Goal: Task Accomplishment & Management: Manage account settings

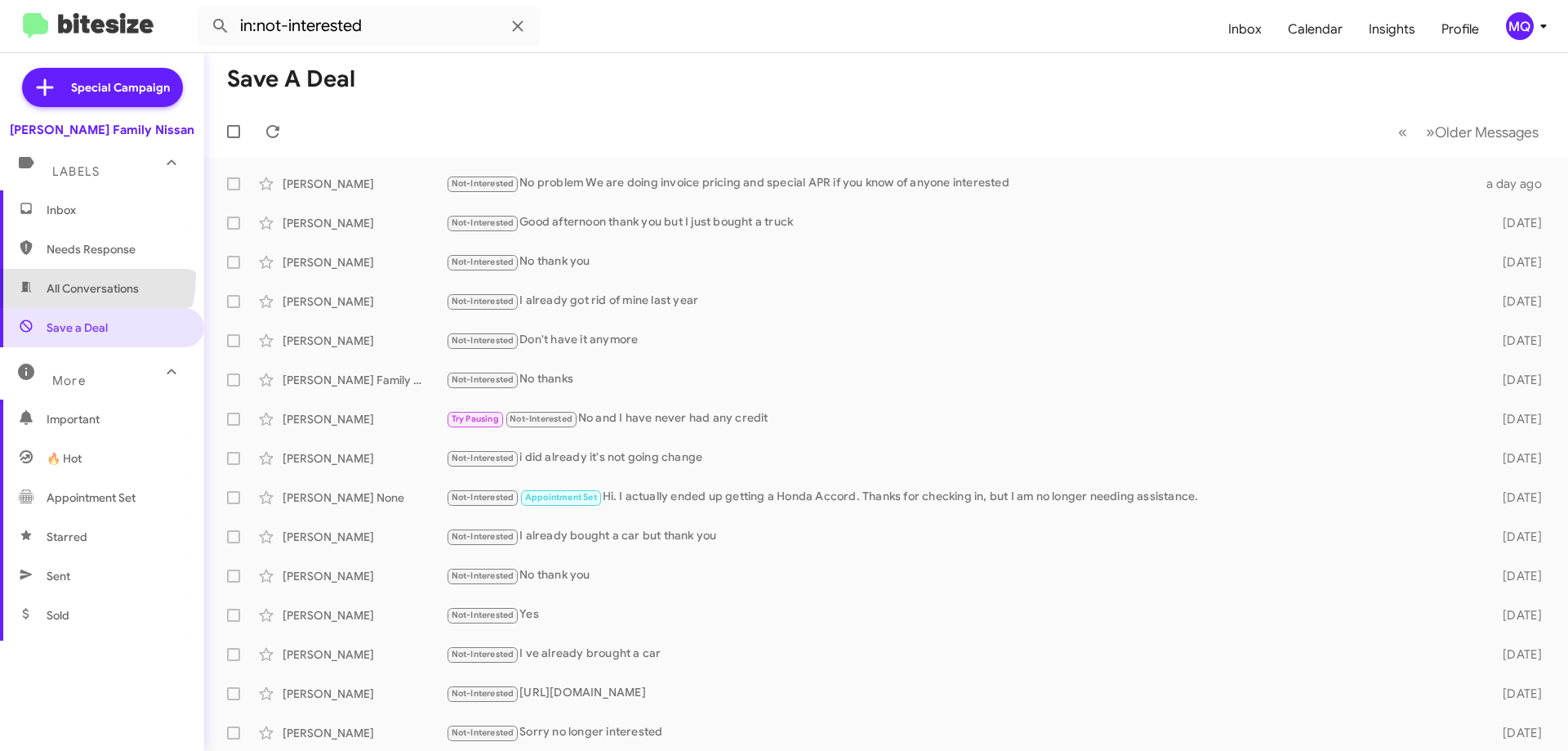
click at [71, 277] on span "All Conversations" at bounding box center [102, 288] width 204 height 39
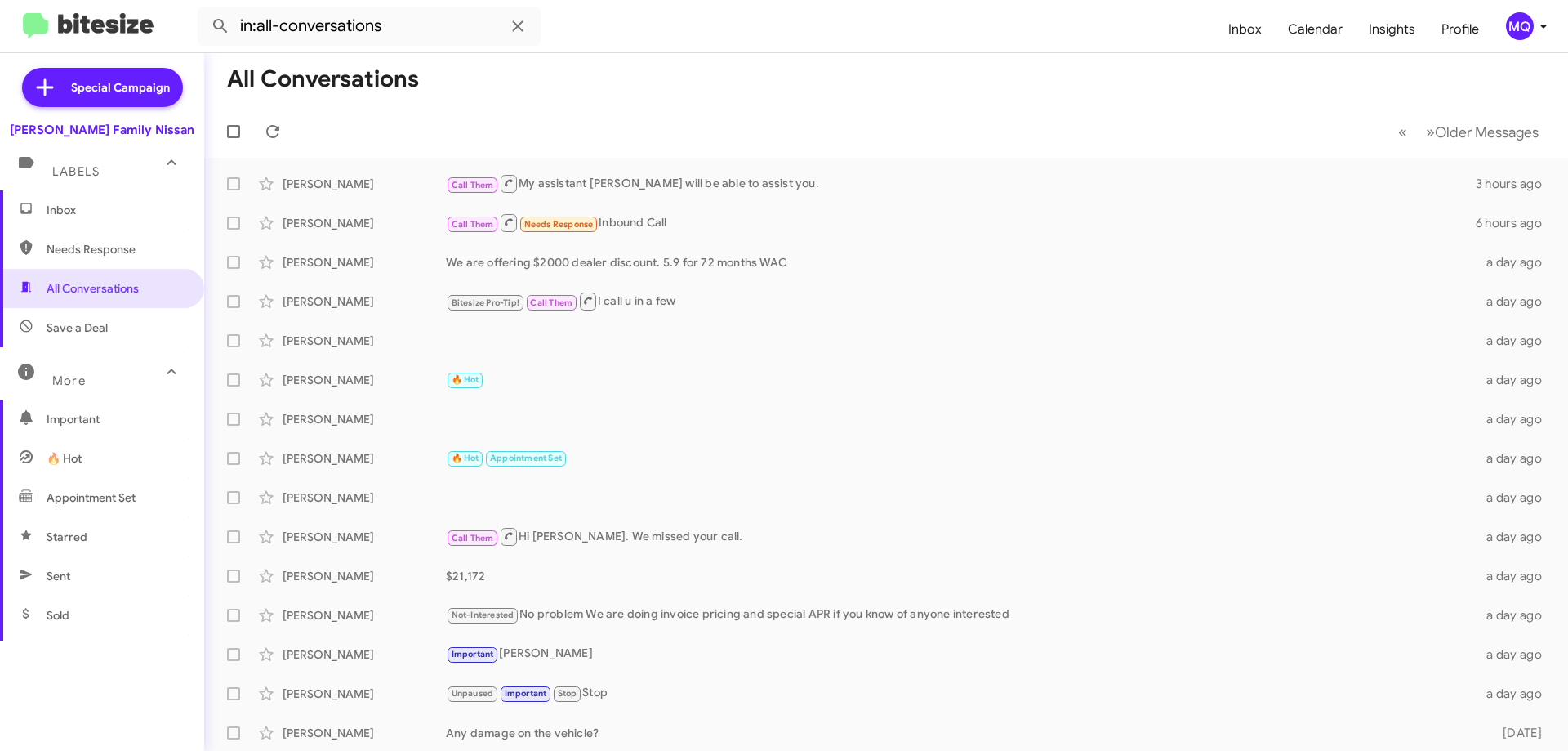
click at [88, 245] on span "Needs Response" at bounding box center [116, 249] width 139 height 16
type input "in:needs-response"
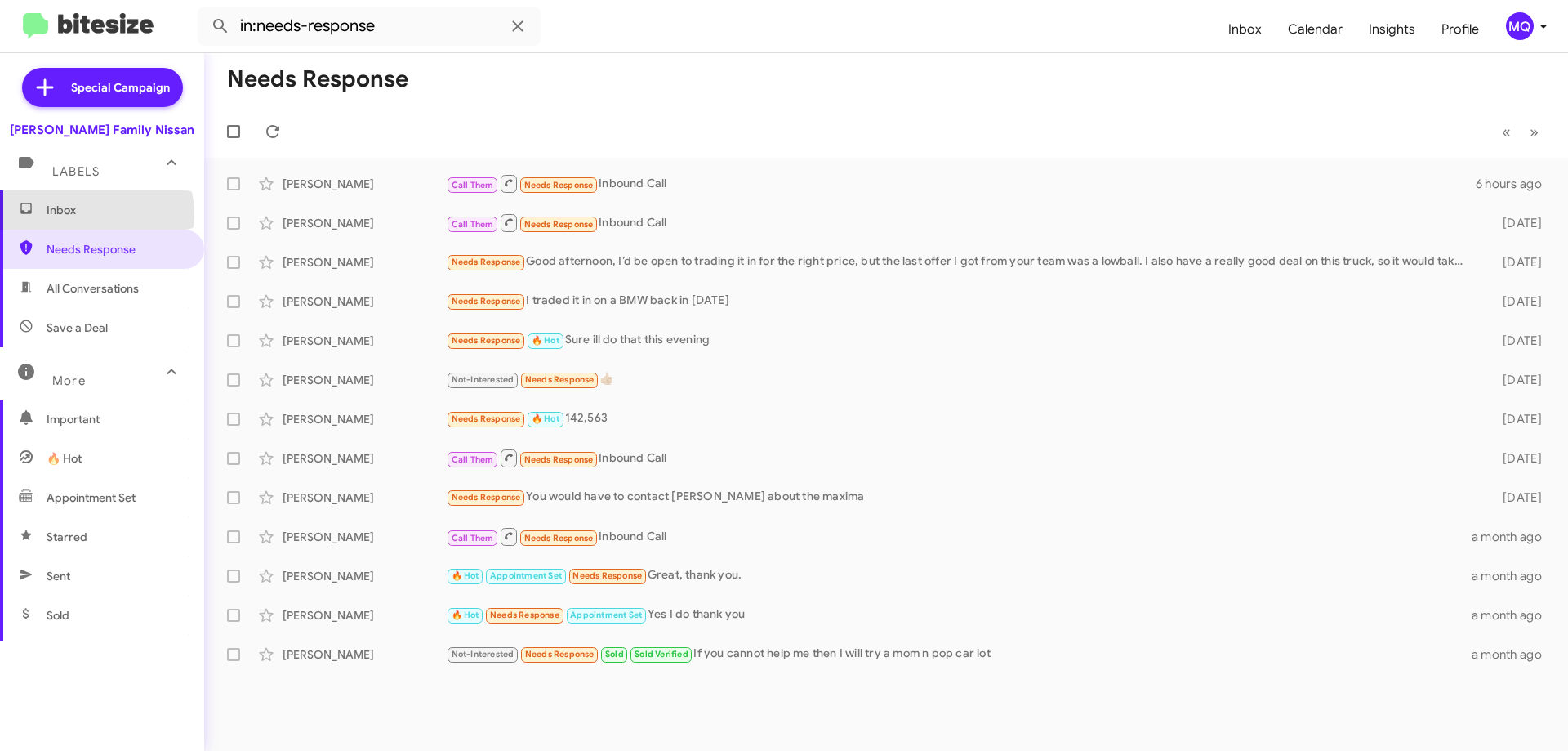
click at [92, 214] on span "Inbox" at bounding box center [116, 209] width 139 height 16
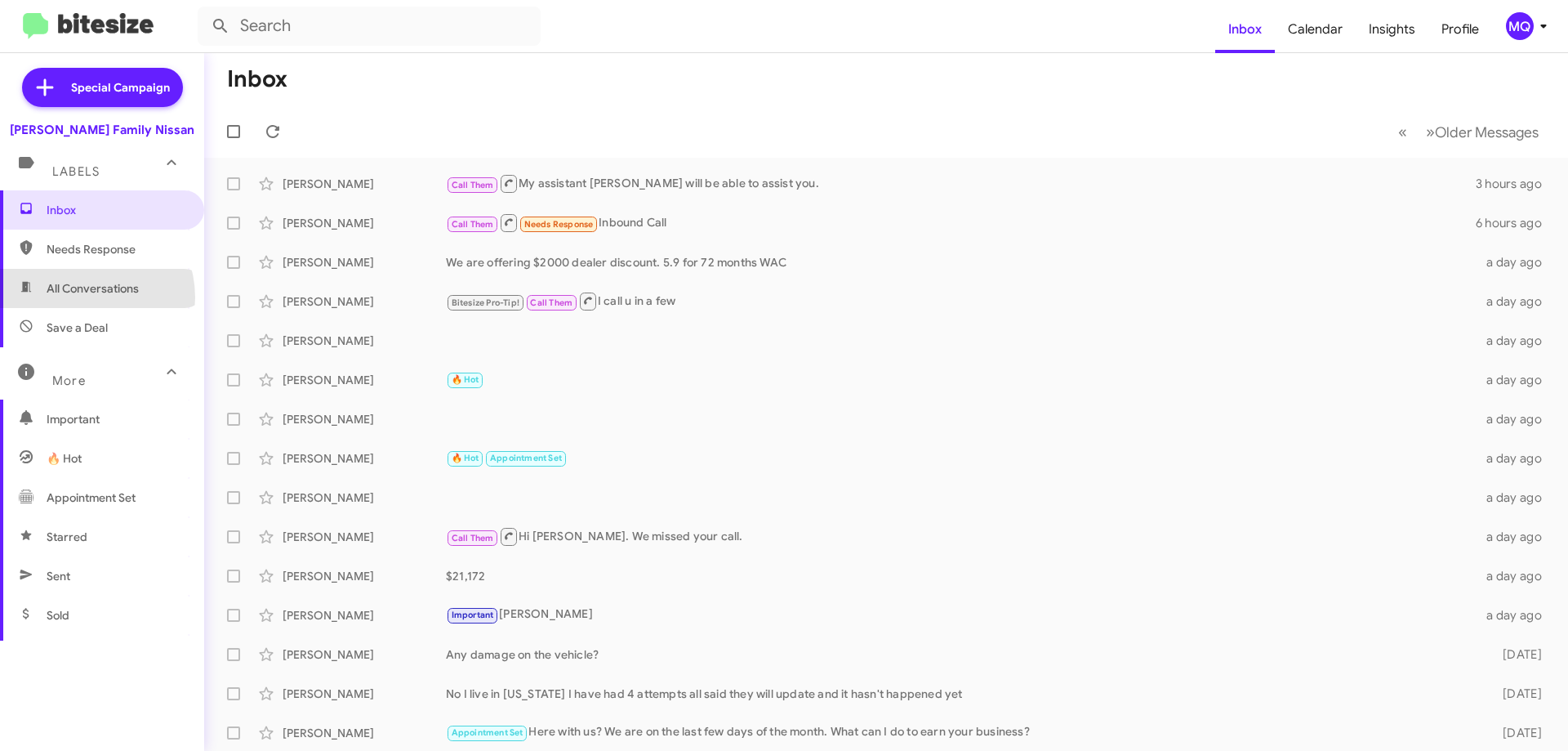
click at [81, 297] on span "All Conversations" at bounding box center [102, 288] width 204 height 39
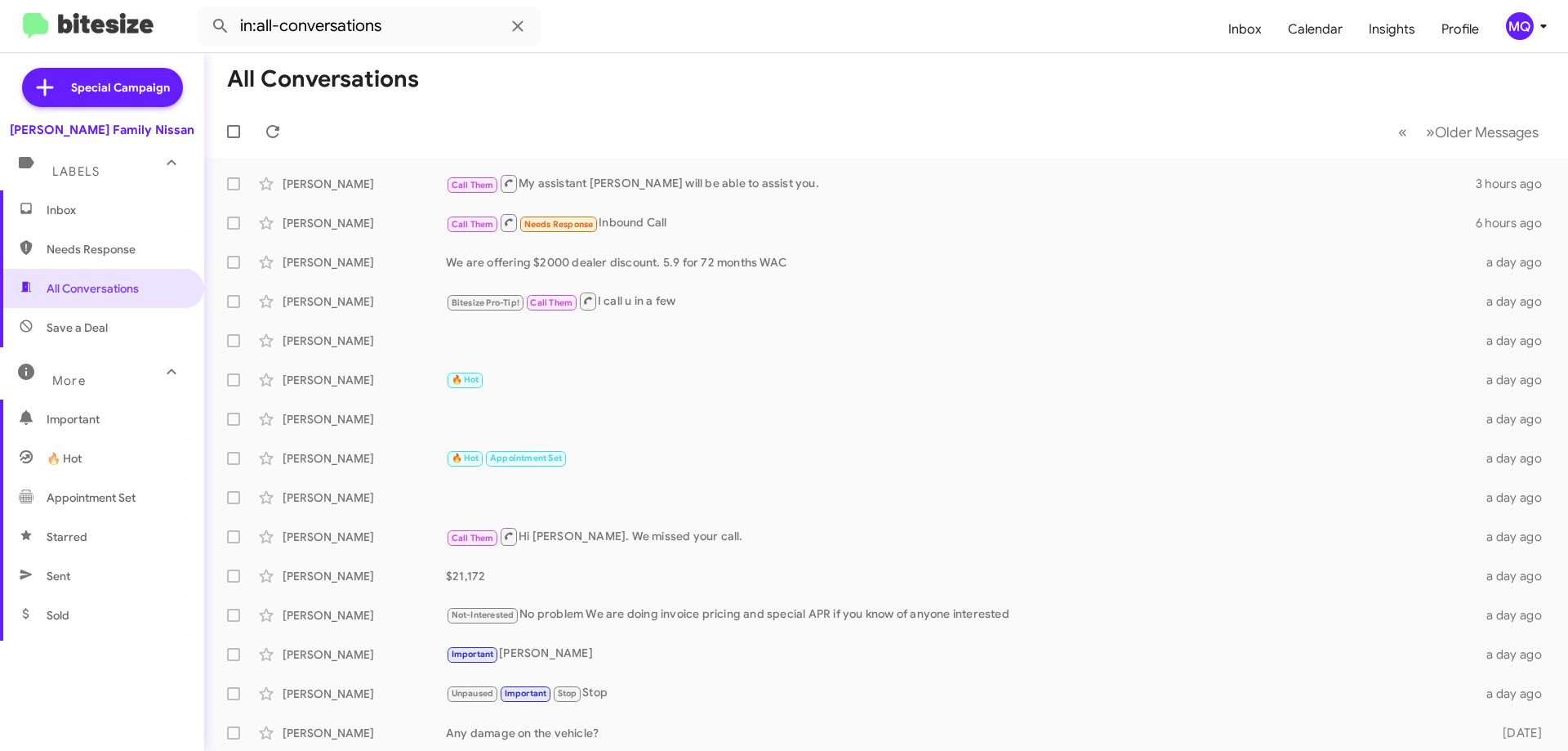
click at [95, 338] on span "Save a Deal" at bounding box center [102, 327] width 204 height 39
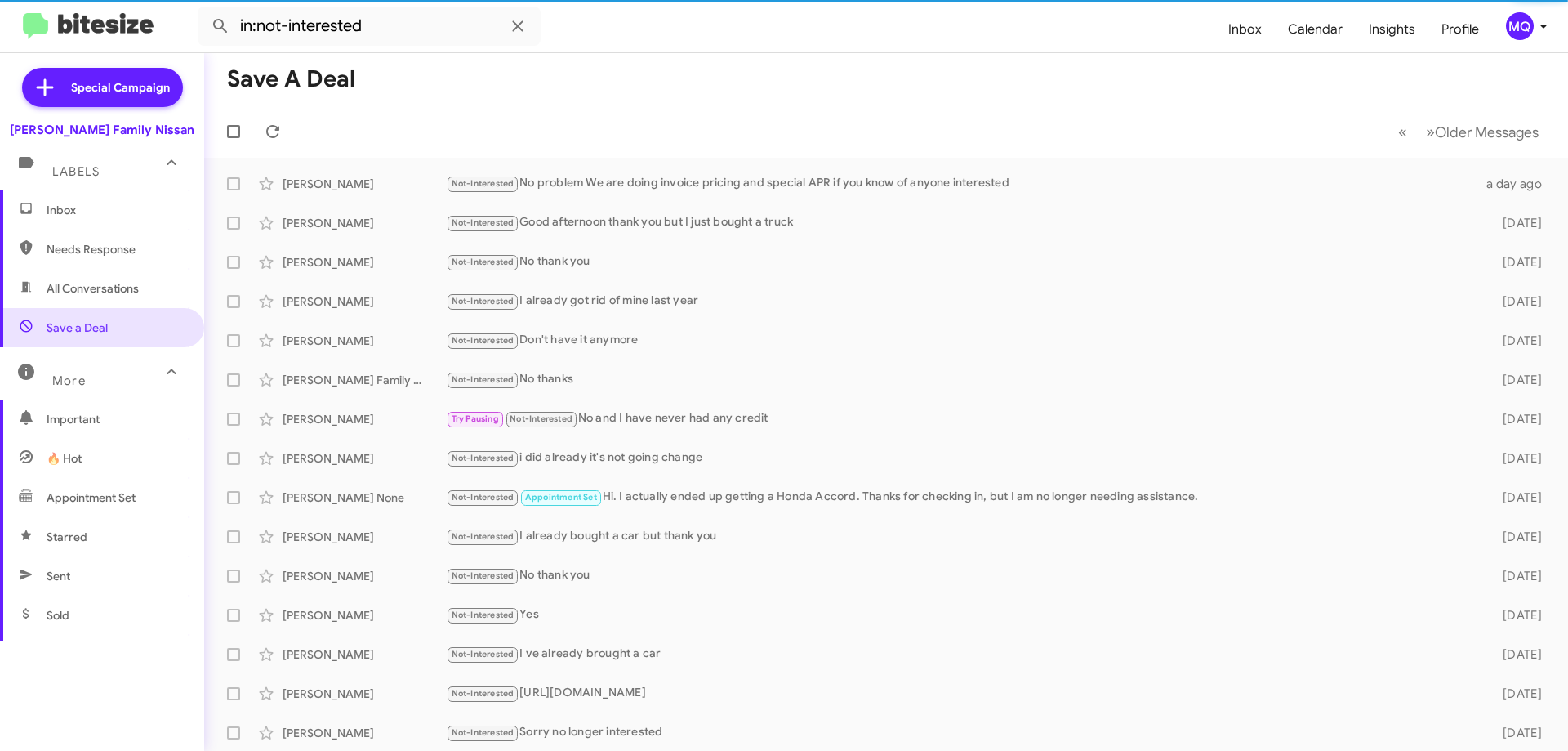
click at [104, 251] on span "Needs Response" at bounding box center [116, 249] width 139 height 16
type input "in:needs-response"
